Goal: Task Accomplishment & Management: Manage account settings

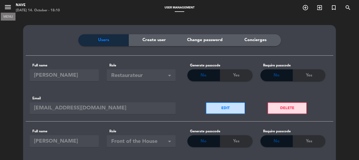
click at [8, 6] on icon "menu" at bounding box center [8, 7] width 8 height 8
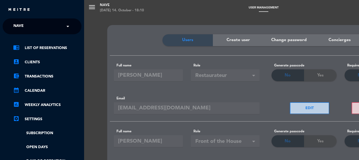
click at [49, 48] on link "chrome_reader_mode List of Reservations" at bounding box center [47, 48] width 68 height 6
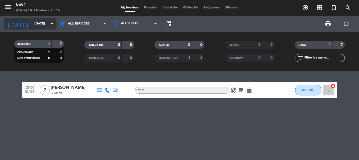
click at [45, 25] on input "[DATE]" at bounding box center [54, 23] width 44 height 9
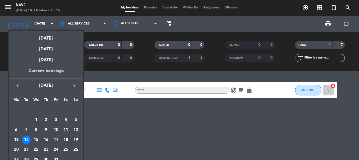
click at [52, 68] on div "Current bookings" at bounding box center [46, 72] width 74 height 11
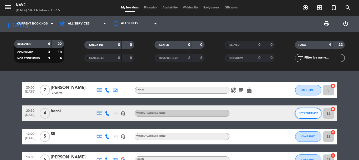
click at [301, 112] on span "NOT CONFIRMED" at bounding box center [308, 112] width 19 height 3
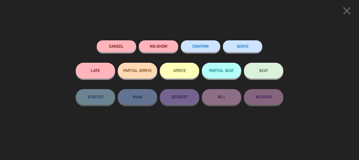
click at [203, 49] on button "CONFIRM" at bounding box center [200, 46] width 39 height 12
